Goal: Find specific page/section: Find specific page/section

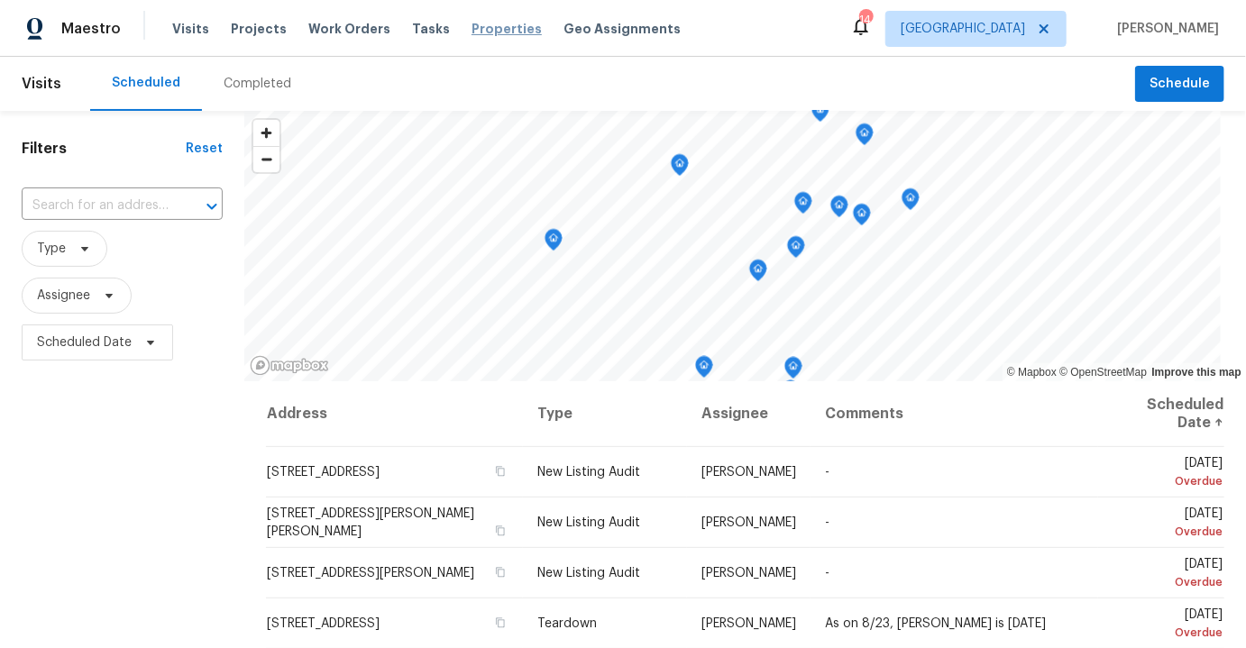
click at [482, 28] on span "Properties" at bounding box center [507, 29] width 70 height 18
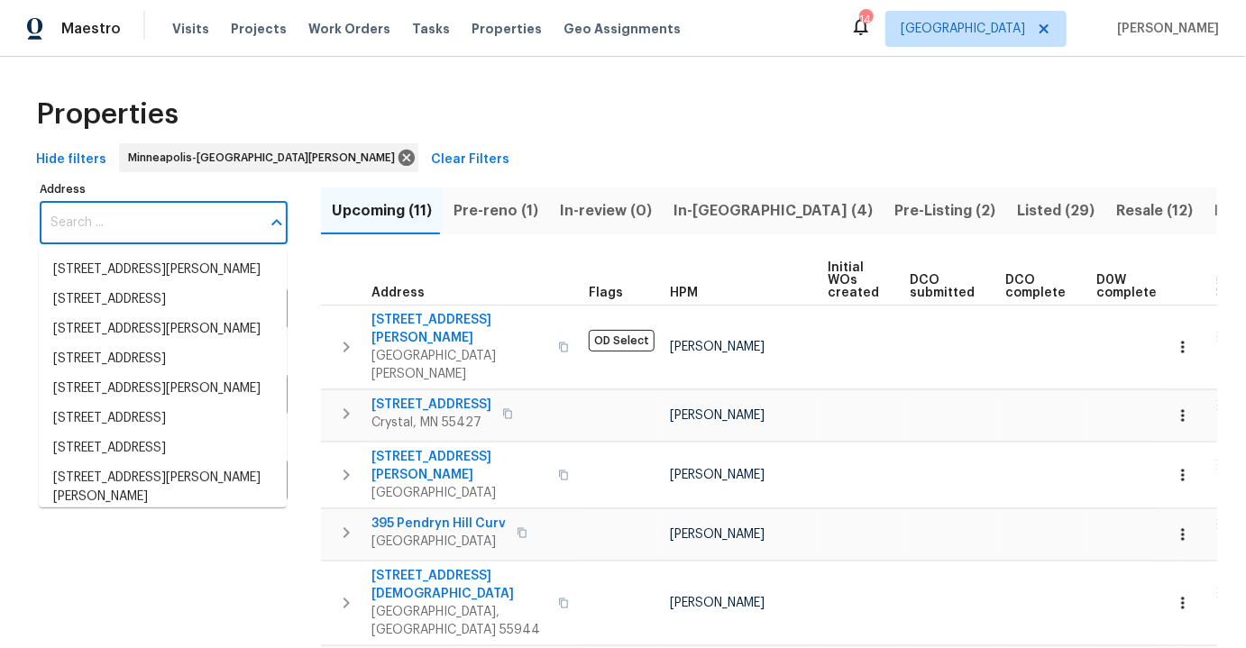
click at [192, 217] on input "Address" at bounding box center [150, 223] width 221 height 42
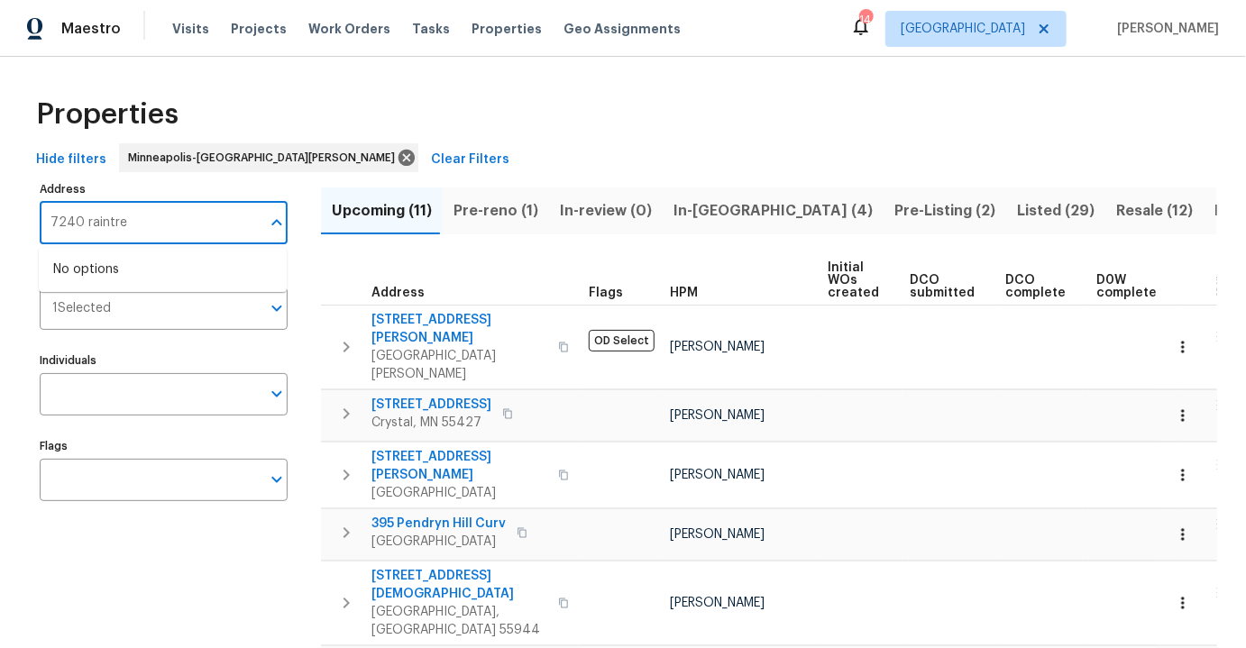
type input "7240 raintree"
click at [161, 285] on li "[STREET_ADDRESS]" at bounding box center [163, 270] width 248 height 30
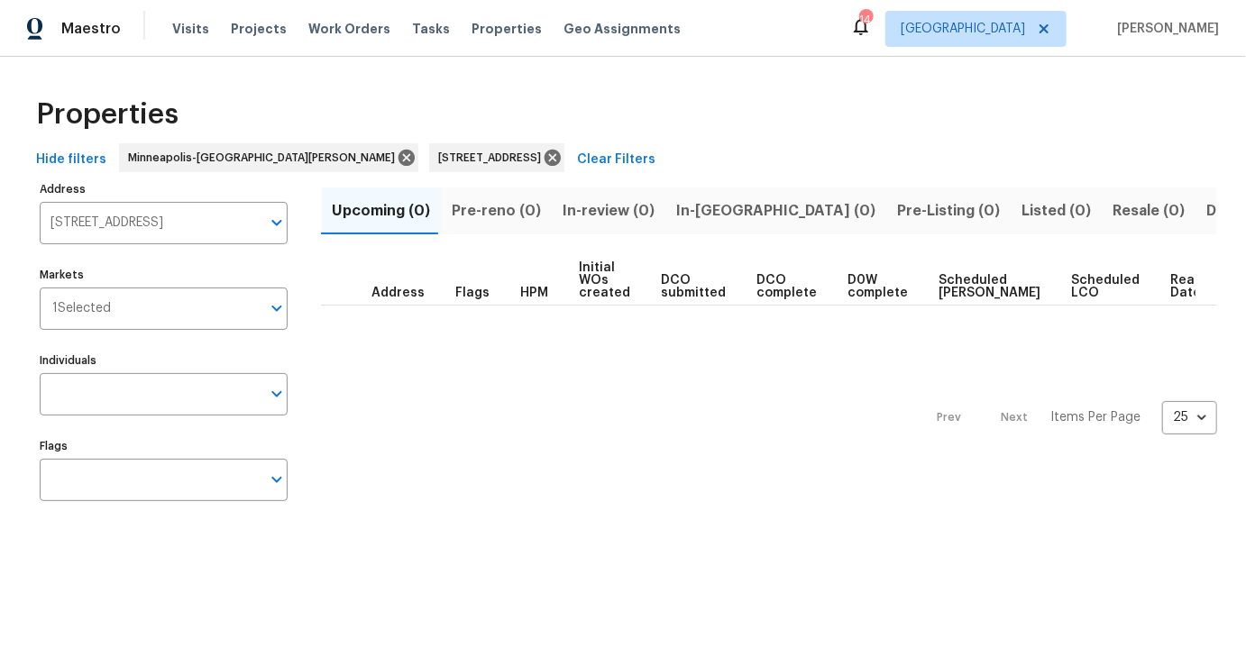
click at [767, 132] on div "Properties" at bounding box center [623, 115] width 1189 height 58
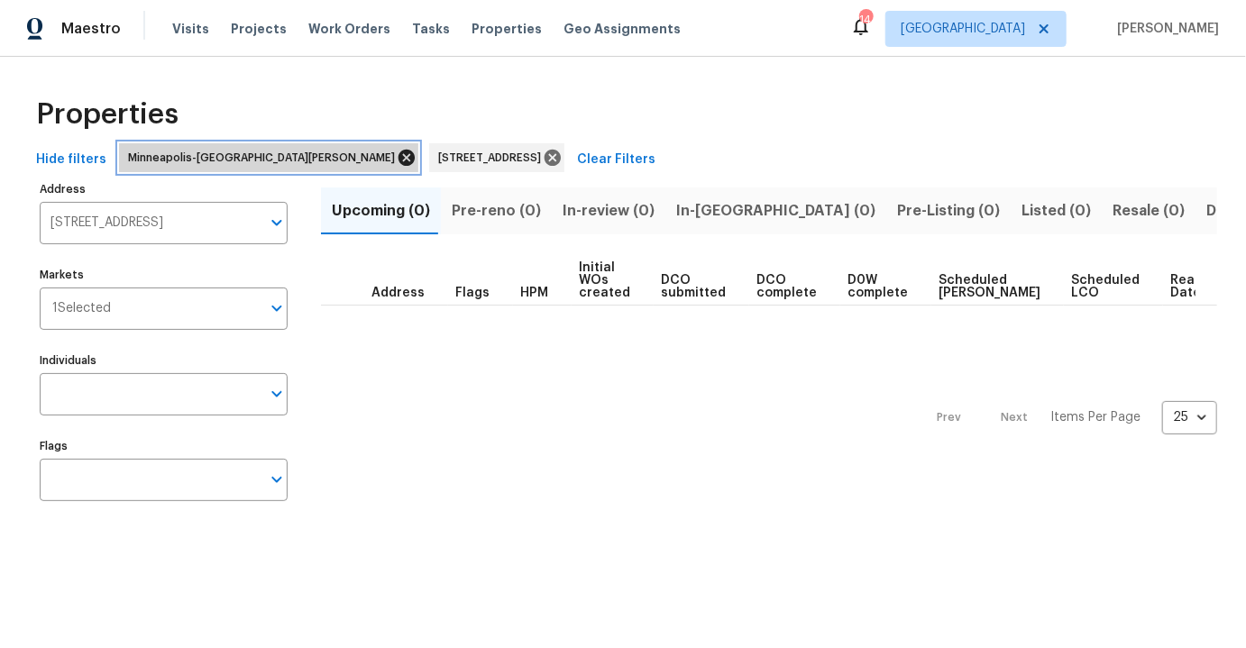
click at [399, 153] on icon at bounding box center [407, 158] width 16 height 16
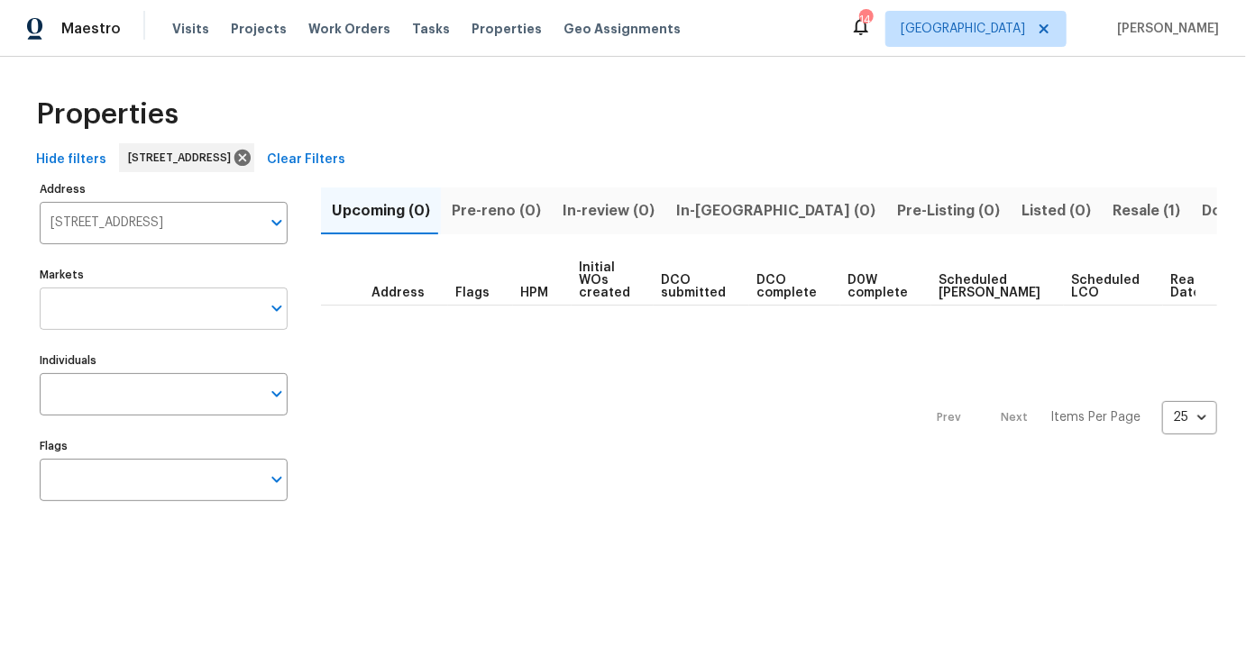
click at [172, 303] on input "Markets" at bounding box center [150, 309] width 221 height 42
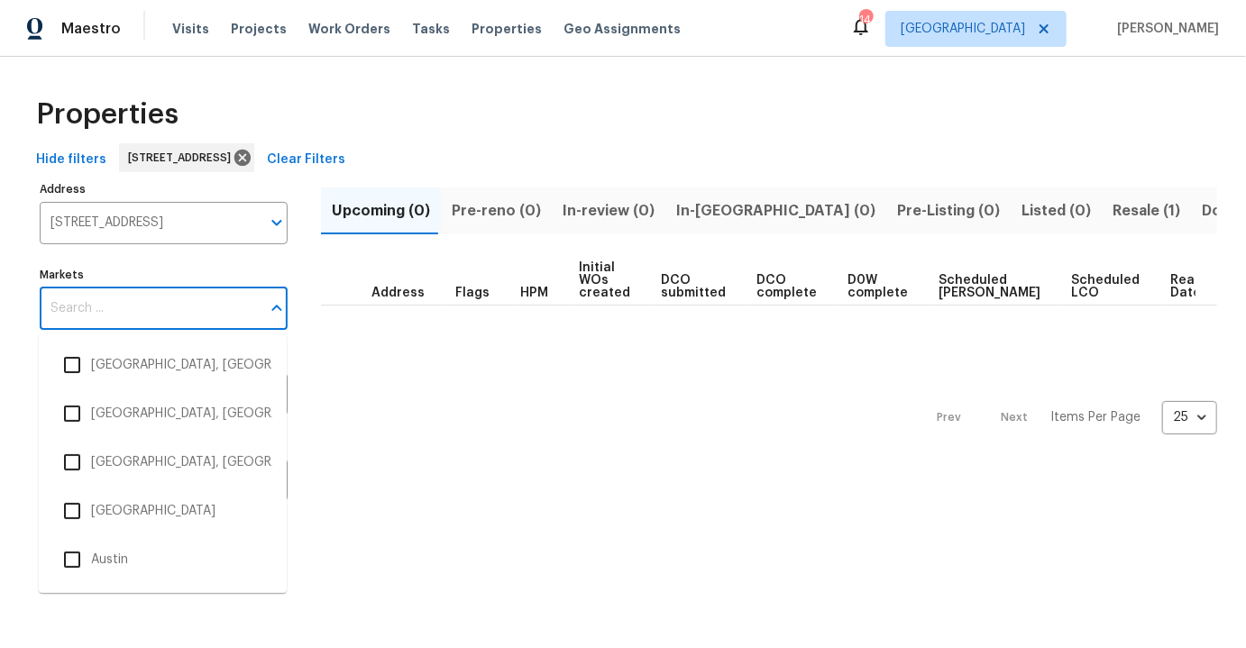
click at [410, 378] on div "Prev Next Items Per Page 25 25 ​" at bounding box center [769, 413] width 896 height 214
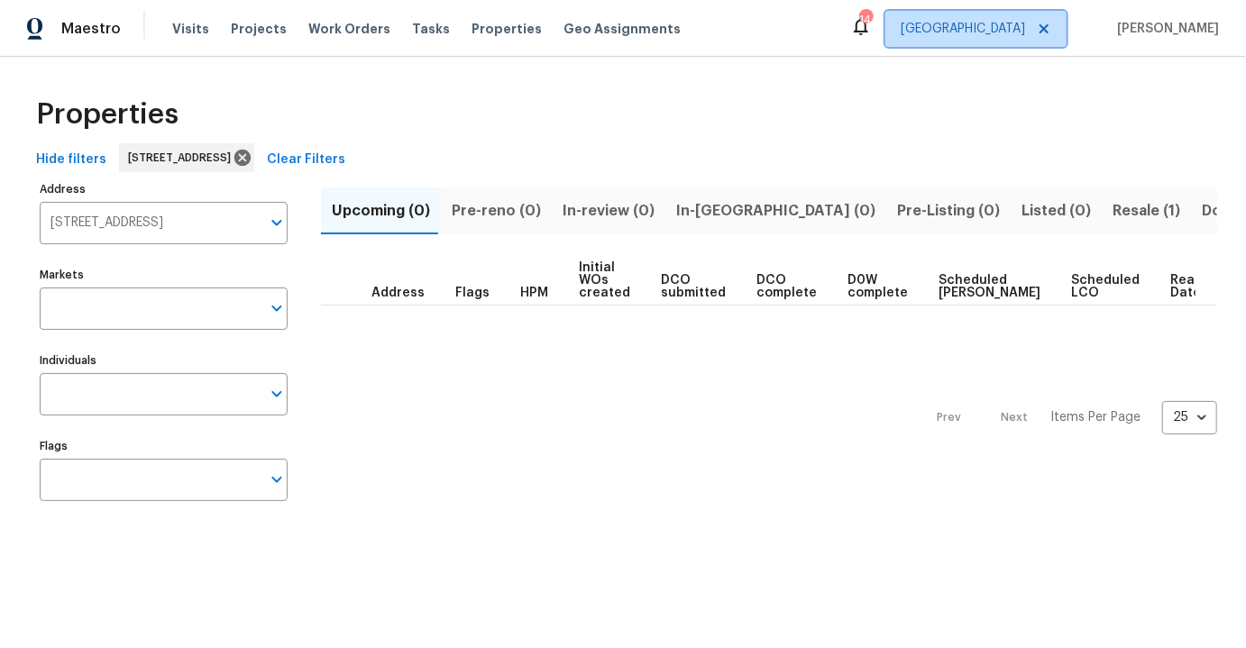
click at [1025, 32] on span "[GEOGRAPHIC_DATA]" at bounding box center [963, 29] width 124 height 18
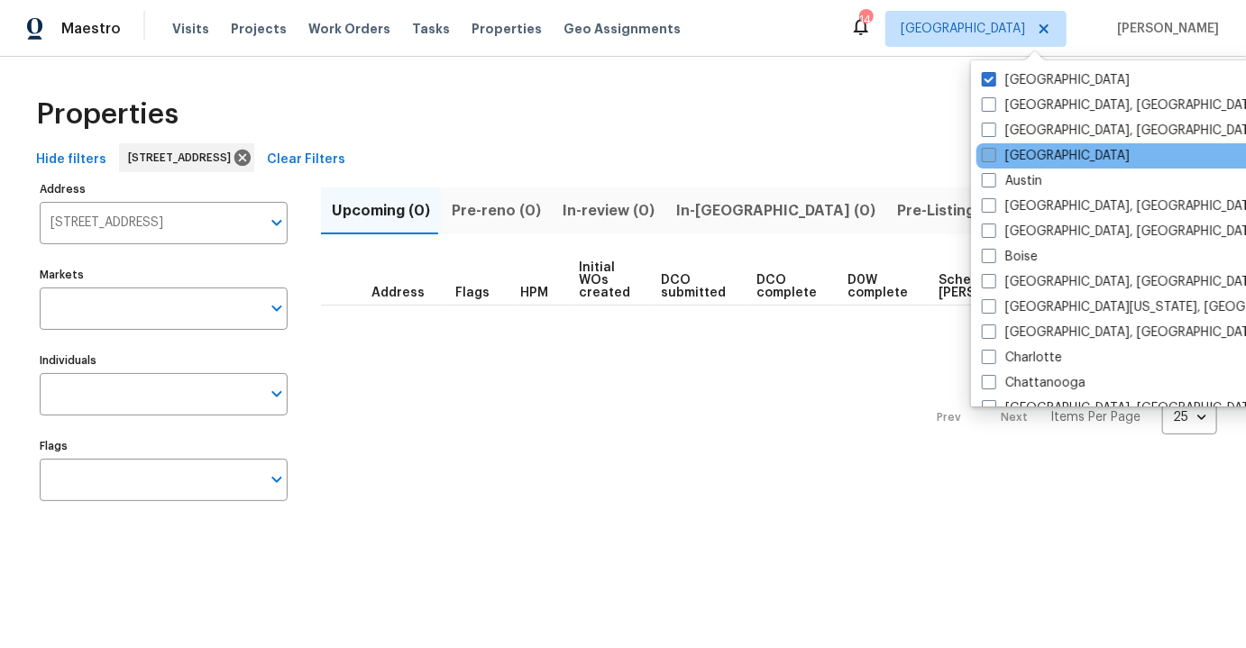
click at [1026, 150] on label "[GEOGRAPHIC_DATA]" at bounding box center [1056, 156] width 148 height 18
click at [994, 150] on input "[GEOGRAPHIC_DATA]" at bounding box center [988, 153] width 12 height 12
checkbox input "true"
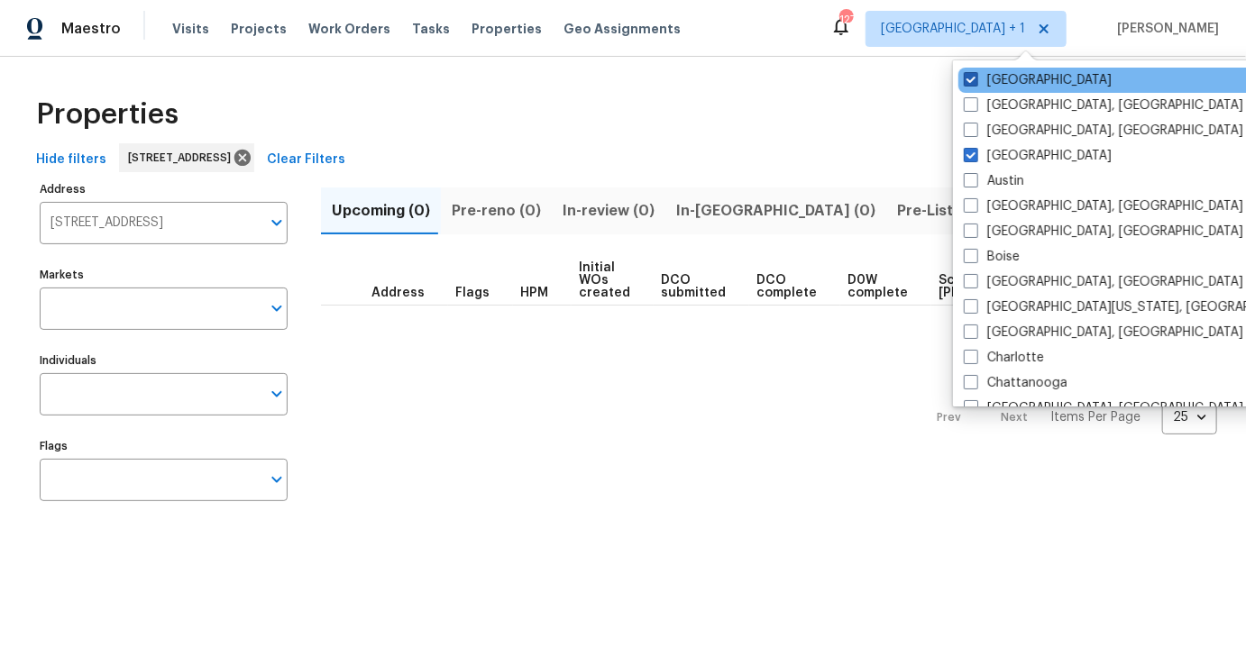
click at [1045, 77] on label "[GEOGRAPHIC_DATA]" at bounding box center [1038, 80] width 148 height 18
click at [976, 77] on input "[GEOGRAPHIC_DATA]" at bounding box center [970, 77] width 12 height 12
checkbox input "false"
